Goal: Information Seeking & Learning: Find specific fact

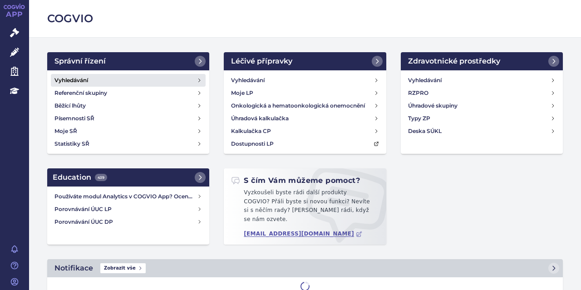
click at [85, 80] on h4 "Vyhledávání" at bounding box center [71, 80] width 34 height 9
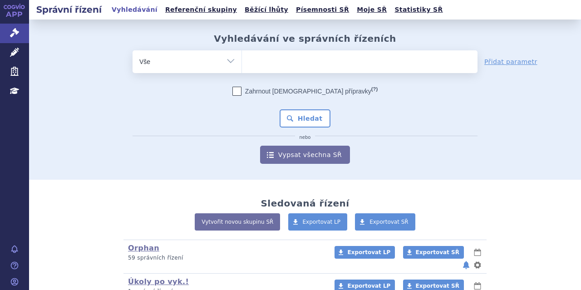
click at [267, 56] on ul at bounding box center [359, 59] width 235 height 19
click at [242, 56] on select at bounding box center [241, 61] width 0 height 23
paste input "0254445"
type input "0254445"
select select "0254445"
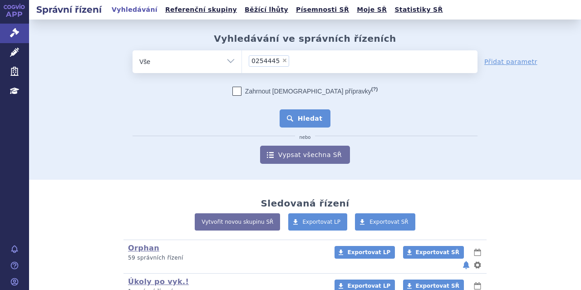
click at [288, 112] on button "Hledat" at bounding box center [304, 118] width 51 height 18
